Goal: Information Seeking & Learning: Learn about a topic

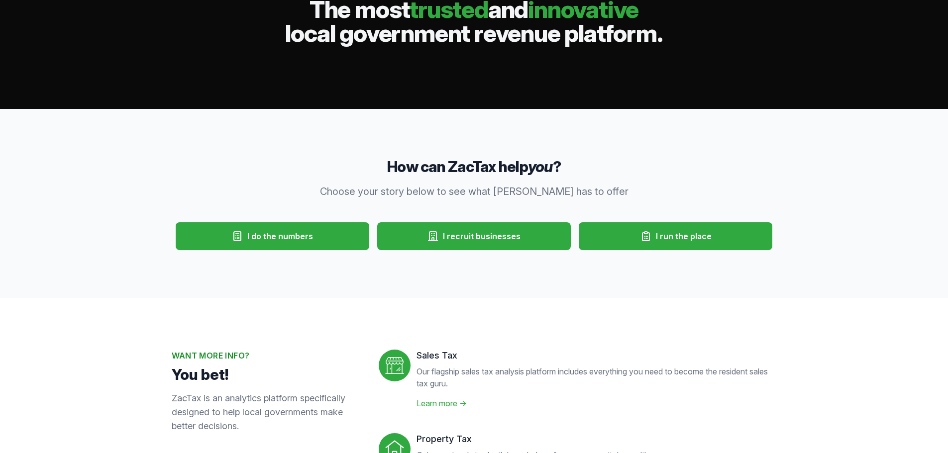
scroll to position [249, 0]
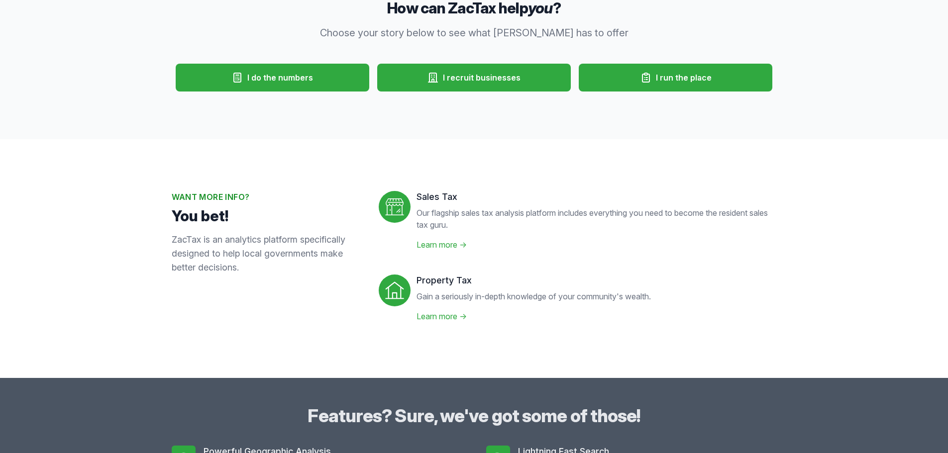
click at [251, 80] on span "I do the numbers" at bounding box center [280, 78] width 66 height 12
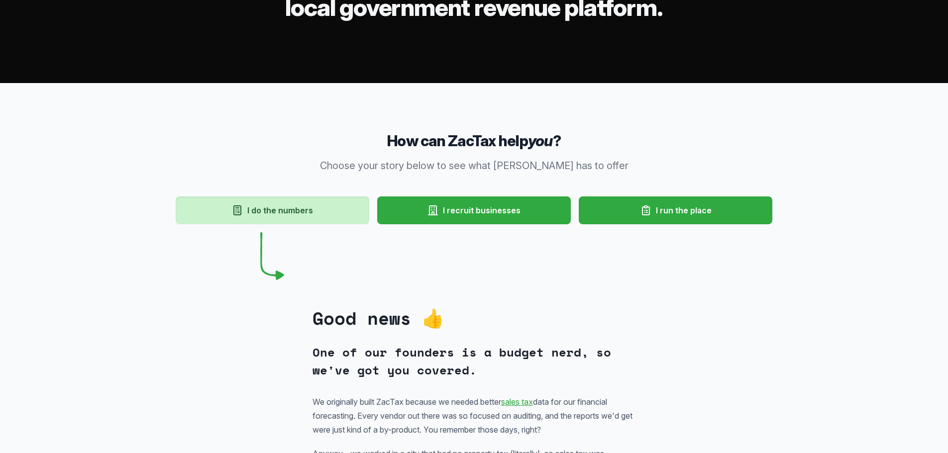
scroll to position [0, 0]
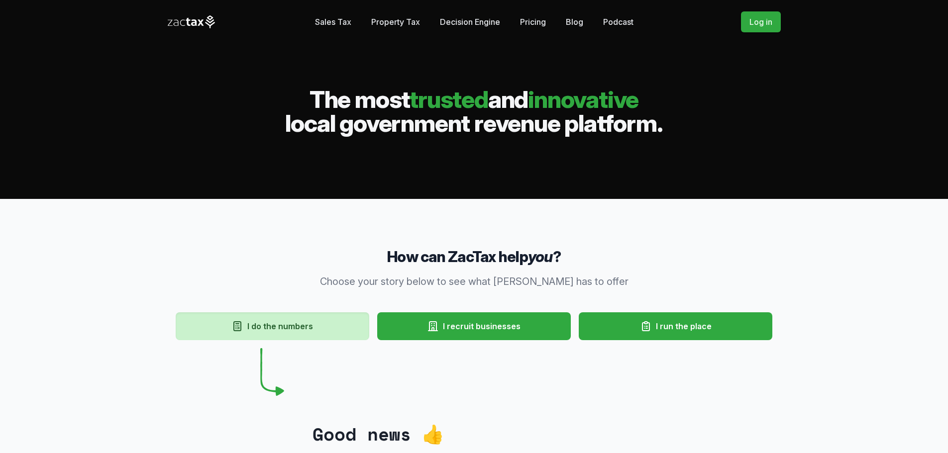
click at [542, 23] on link "Pricing" at bounding box center [533, 22] width 26 height 20
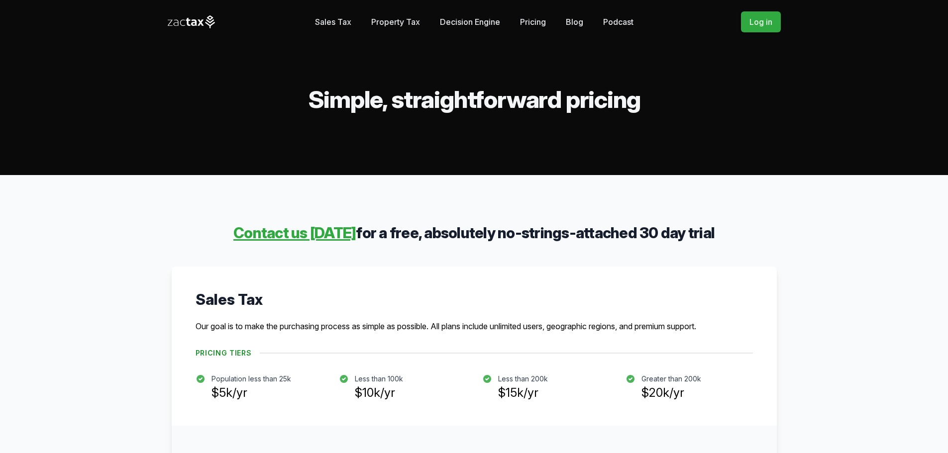
click at [573, 19] on link "Blog" at bounding box center [574, 22] width 17 height 20
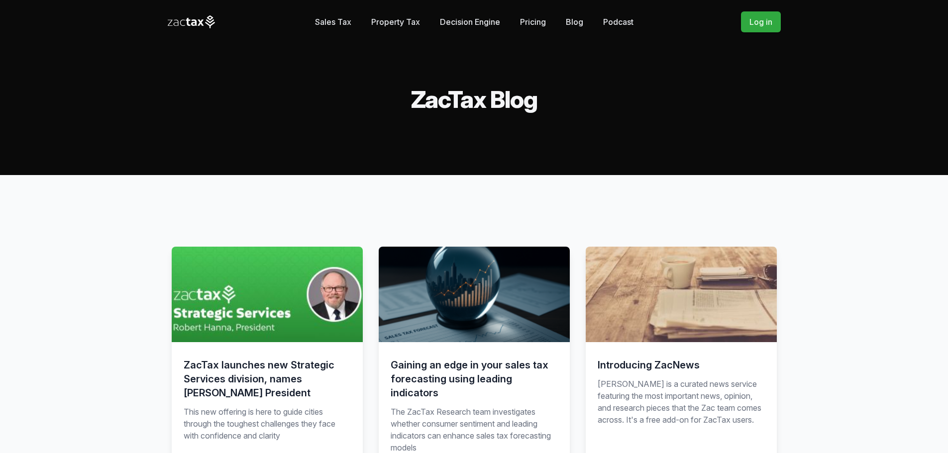
click at [476, 368] on h3 "Gaining an edge in your sales tax forecasting using leading indicators" at bounding box center [474, 379] width 167 height 42
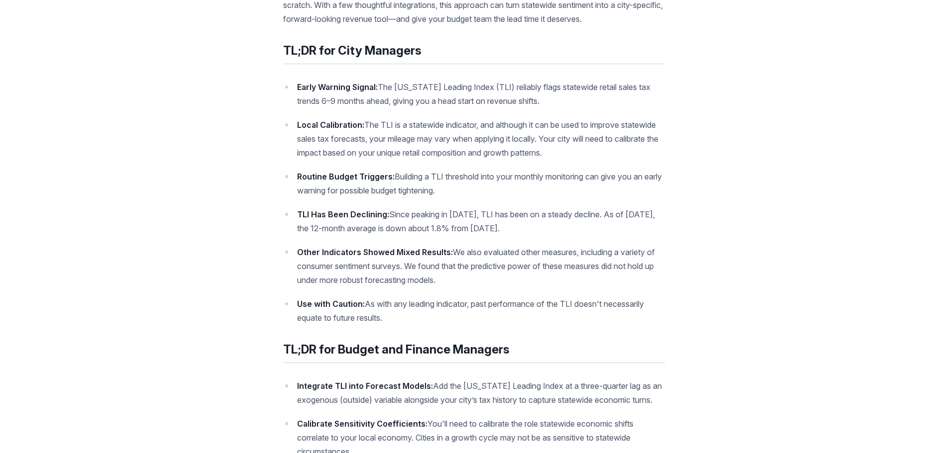
scroll to position [1045, 0]
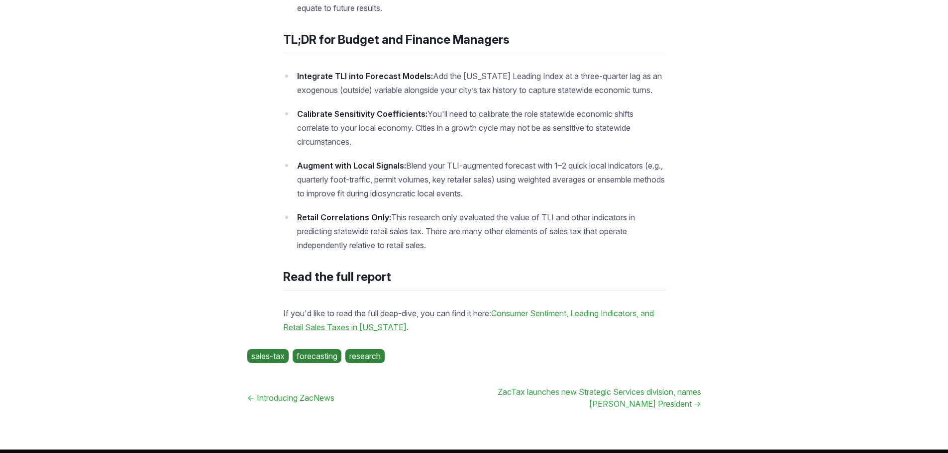
scroll to position [1294, 0]
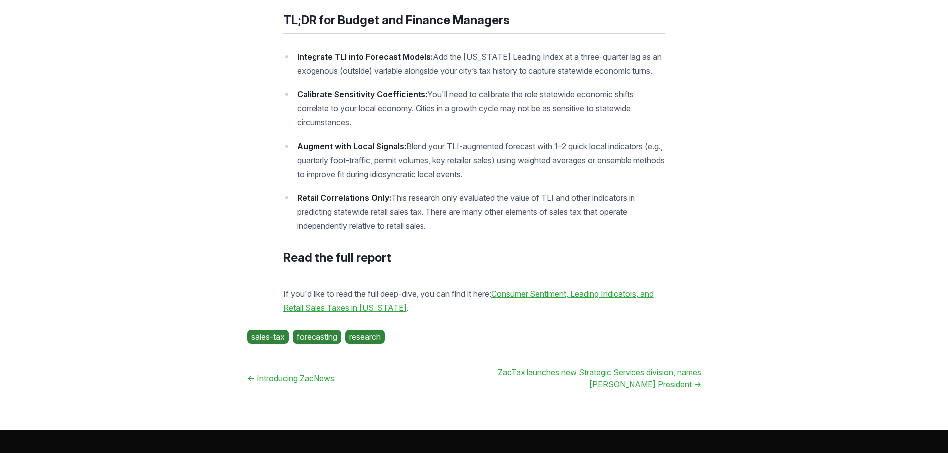
click at [642, 390] on link "ZacTax launches new Strategic Services division, names Robert Hanna President →" at bounding box center [600, 379] width 204 height 22
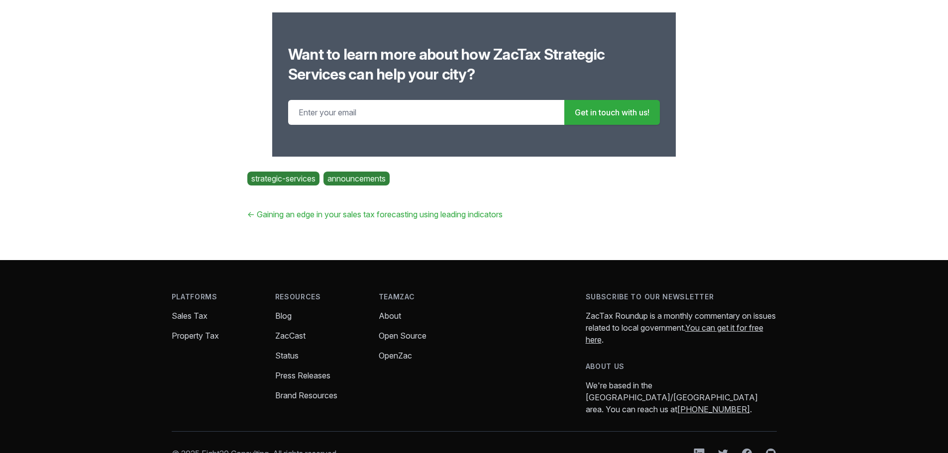
scroll to position [2004, 0]
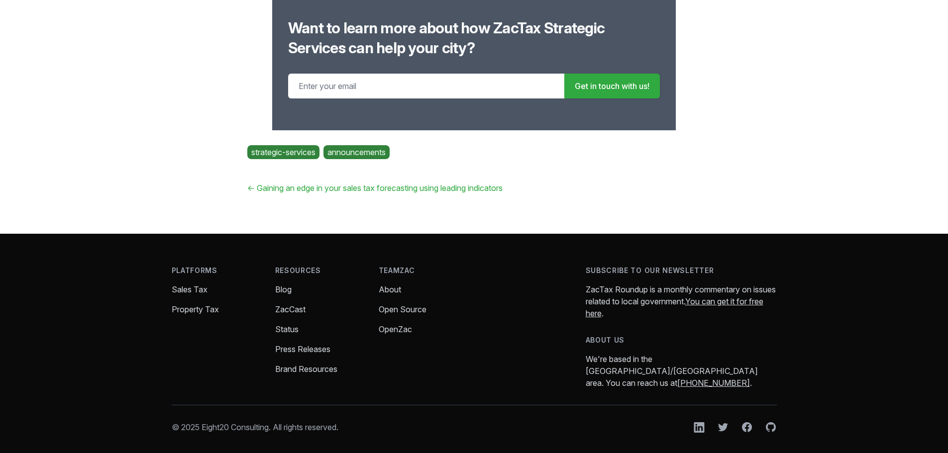
click at [416, 313] on link "Open Source" at bounding box center [403, 310] width 48 height 10
click at [391, 288] on link "About" at bounding box center [390, 290] width 22 height 10
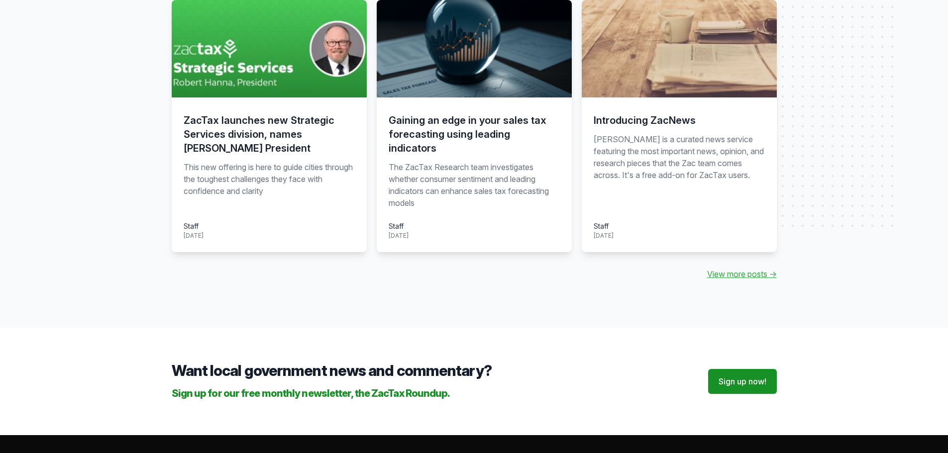
scroll to position [995, 0]
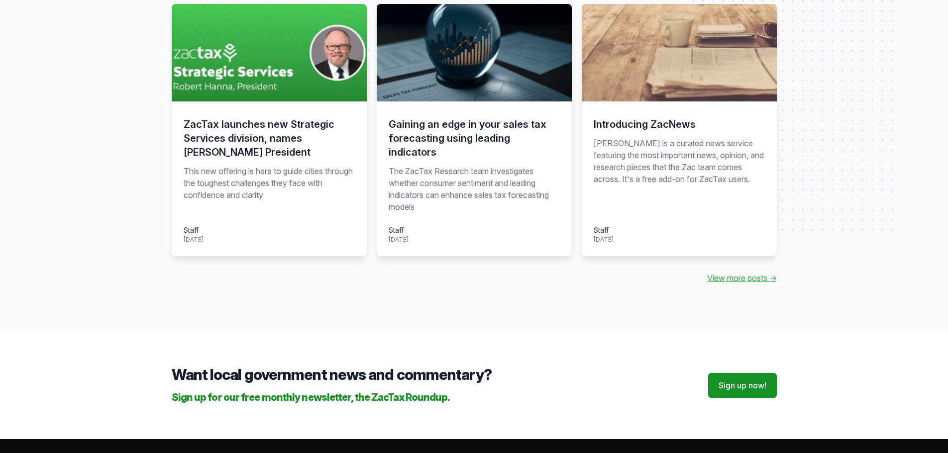
click at [312, 184] on p "This new offering is here to guide cities through the toughest challenges they …" at bounding box center [269, 189] width 171 height 48
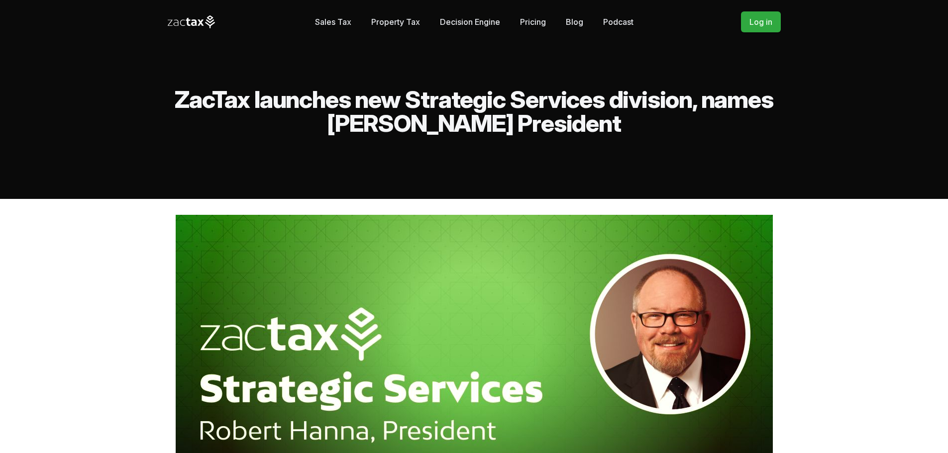
click at [482, 22] on link "Decision Engine" at bounding box center [470, 22] width 60 height 20
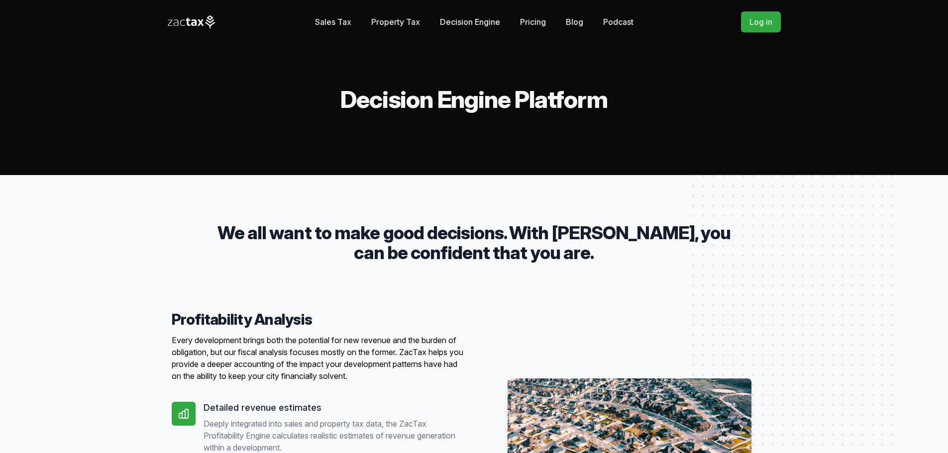
click at [524, 19] on link "Pricing" at bounding box center [533, 22] width 26 height 20
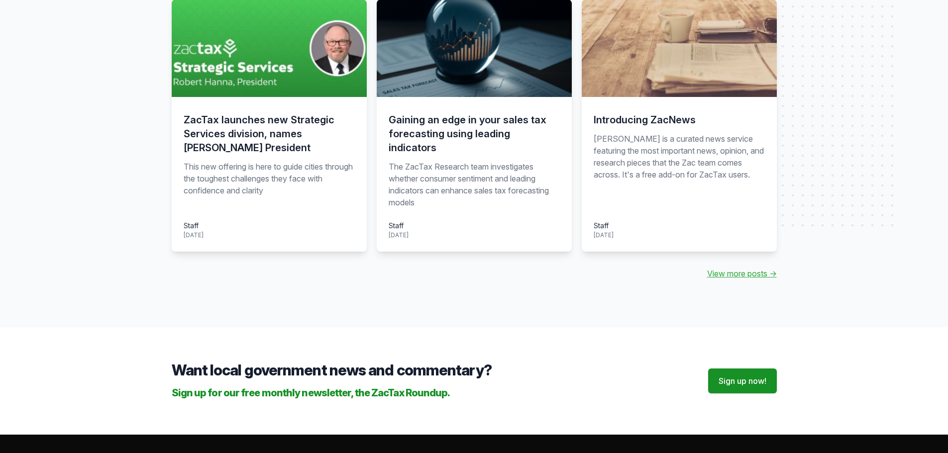
scroll to position [1139, 0]
